Goal: Task Accomplishment & Management: Use online tool/utility

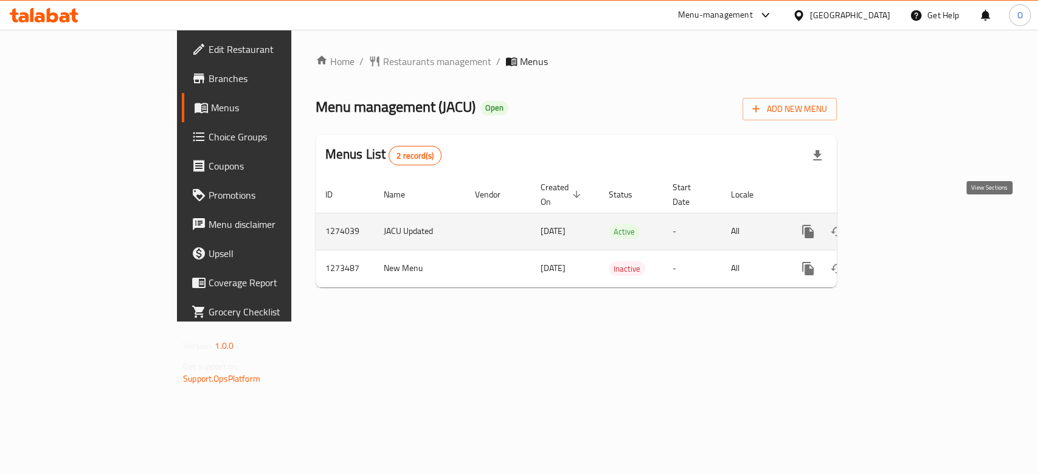
click at [903, 224] on icon "enhanced table" at bounding box center [895, 231] width 15 height 15
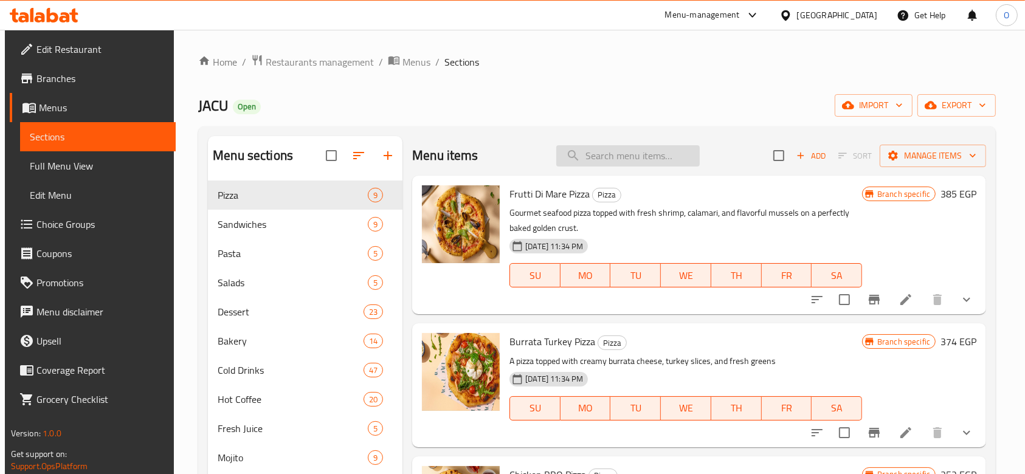
click at [598, 151] on input "search" at bounding box center [627, 155] width 143 height 21
paste input "Iced White Matcha"
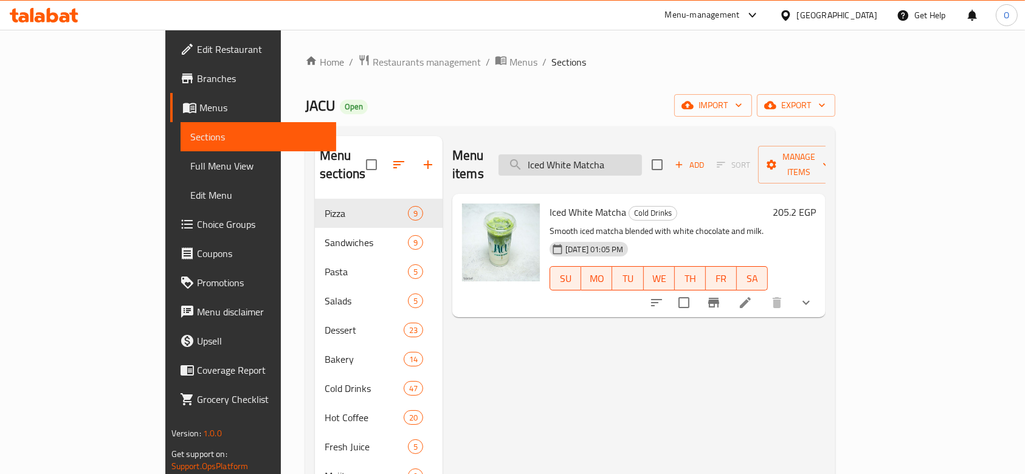
click at [599, 155] on input "Iced White Matcha" at bounding box center [570, 164] width 143 height 21
paste input "Salted"
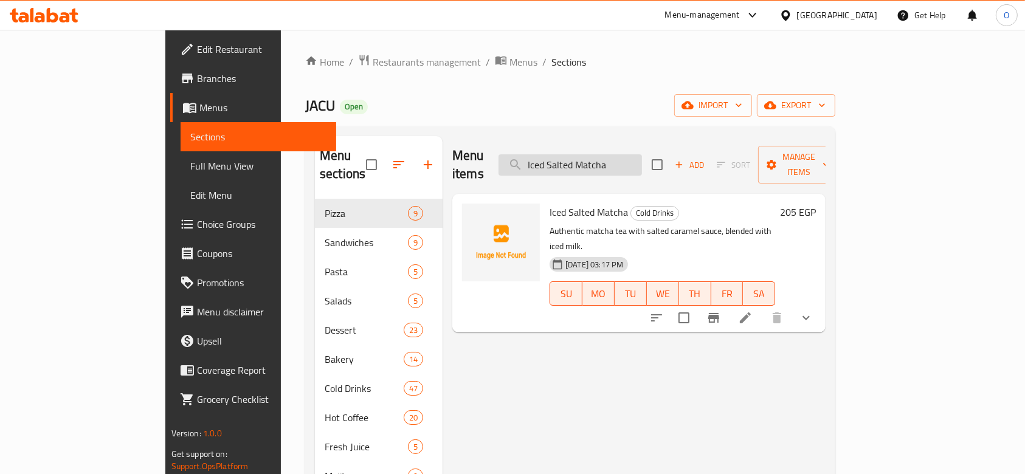
click at [621, 158] on input "Iced Salted Matcha" at bounding box center [570, 164] width 143 height 21
paste input "panish"
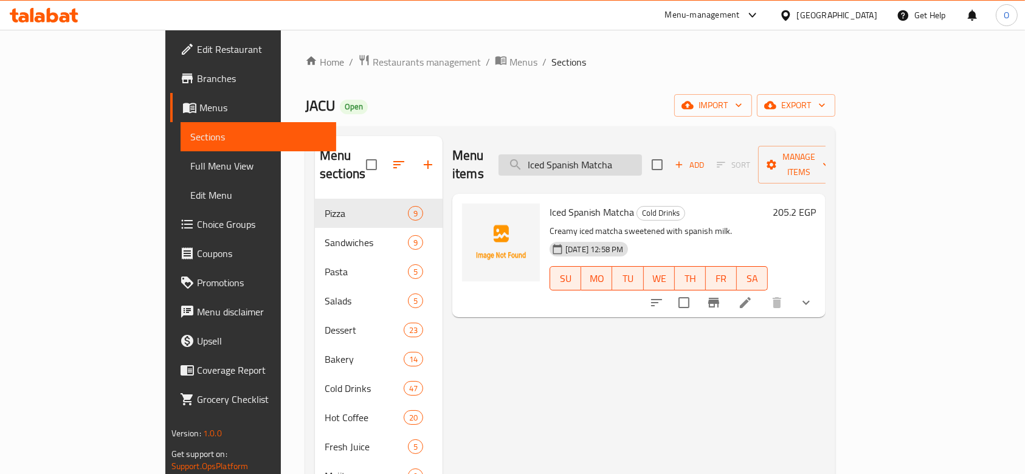
click at [604, 154] on input "Iced Spanish Matcha" at bounding box center [570, 164] width 143 height 21
paste input "White Matcha Milk Blend"
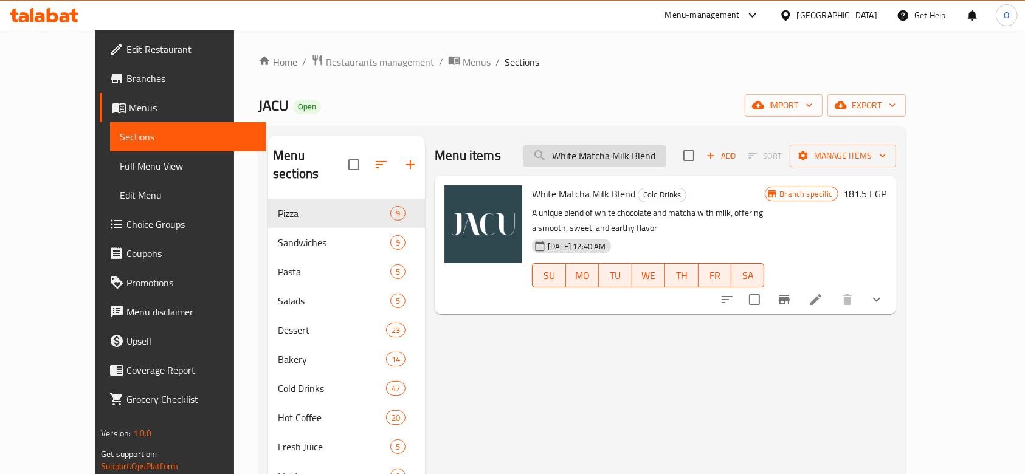
click at [629, 159] on input "White Matcha Milk Blend" at bounding box center [594, 155] width 143 height 21
paste input "Spanish"
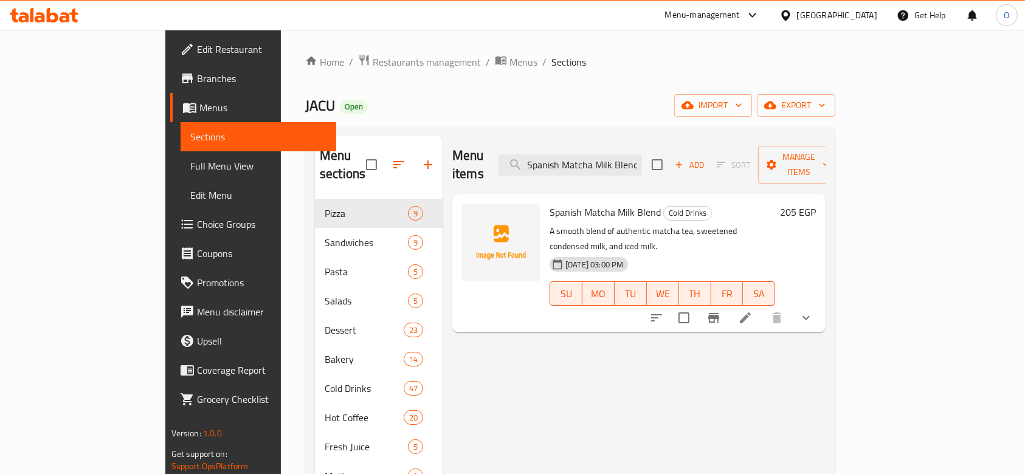
type input "Spanish Matcha Milk Blend"
